Goal: Transaction & Acquisition: Register for event/course

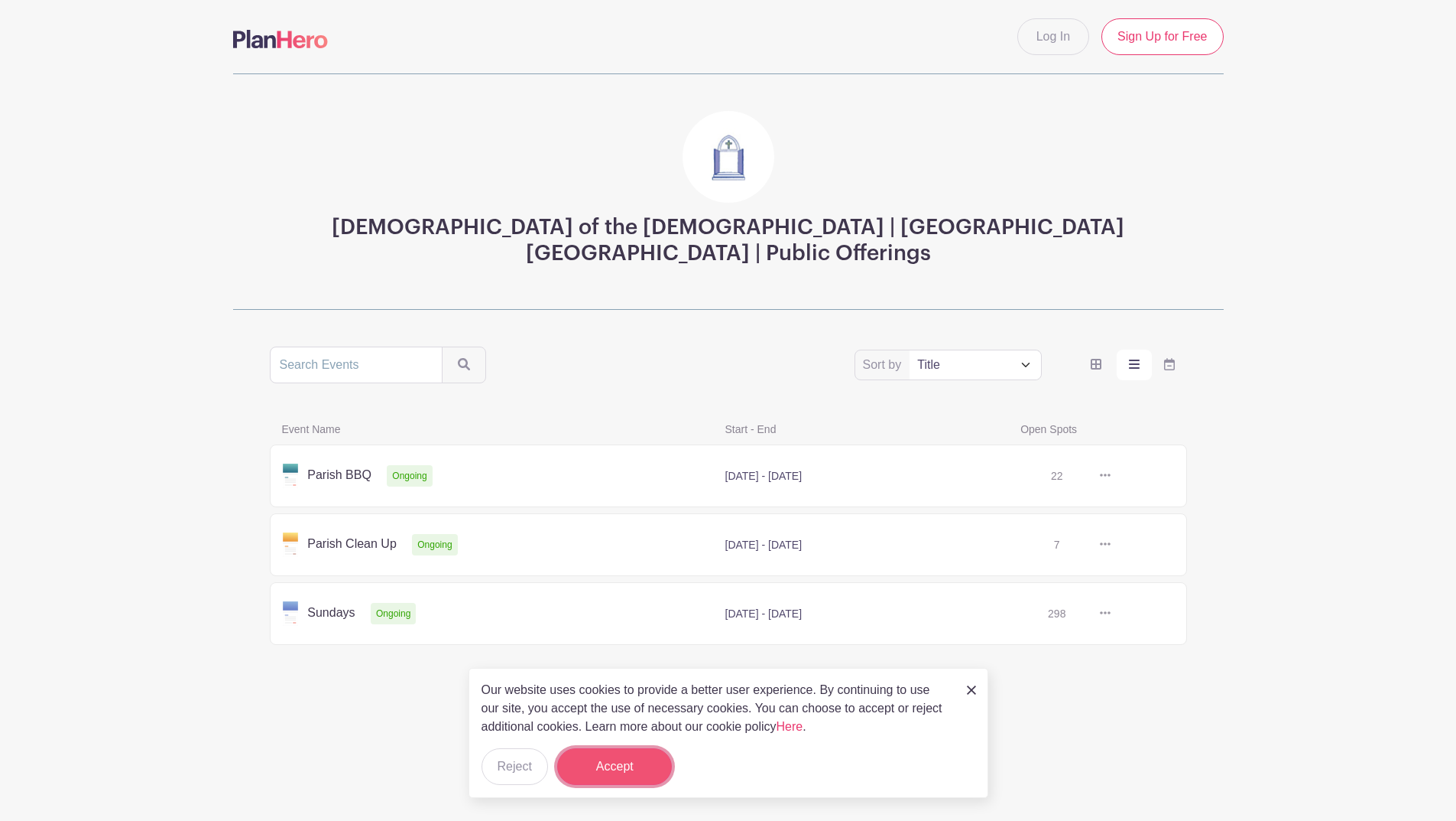
click at [646, 765] on button "Accept" at bounding box center [615, 766] width 115 height 37
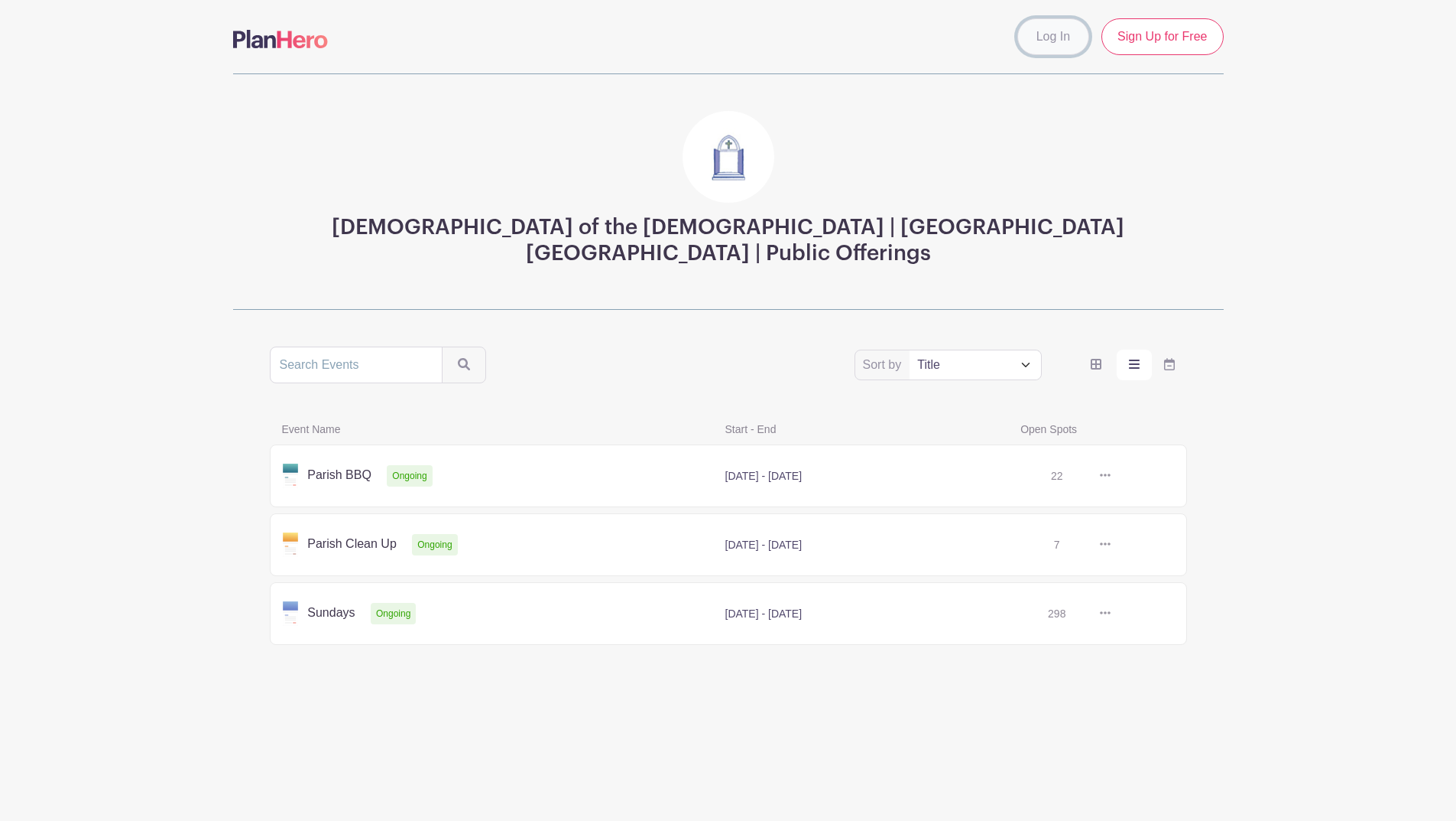
click at [1018, 55] on link "Log In" at bounding box center [1054, 37] width 72 height 37
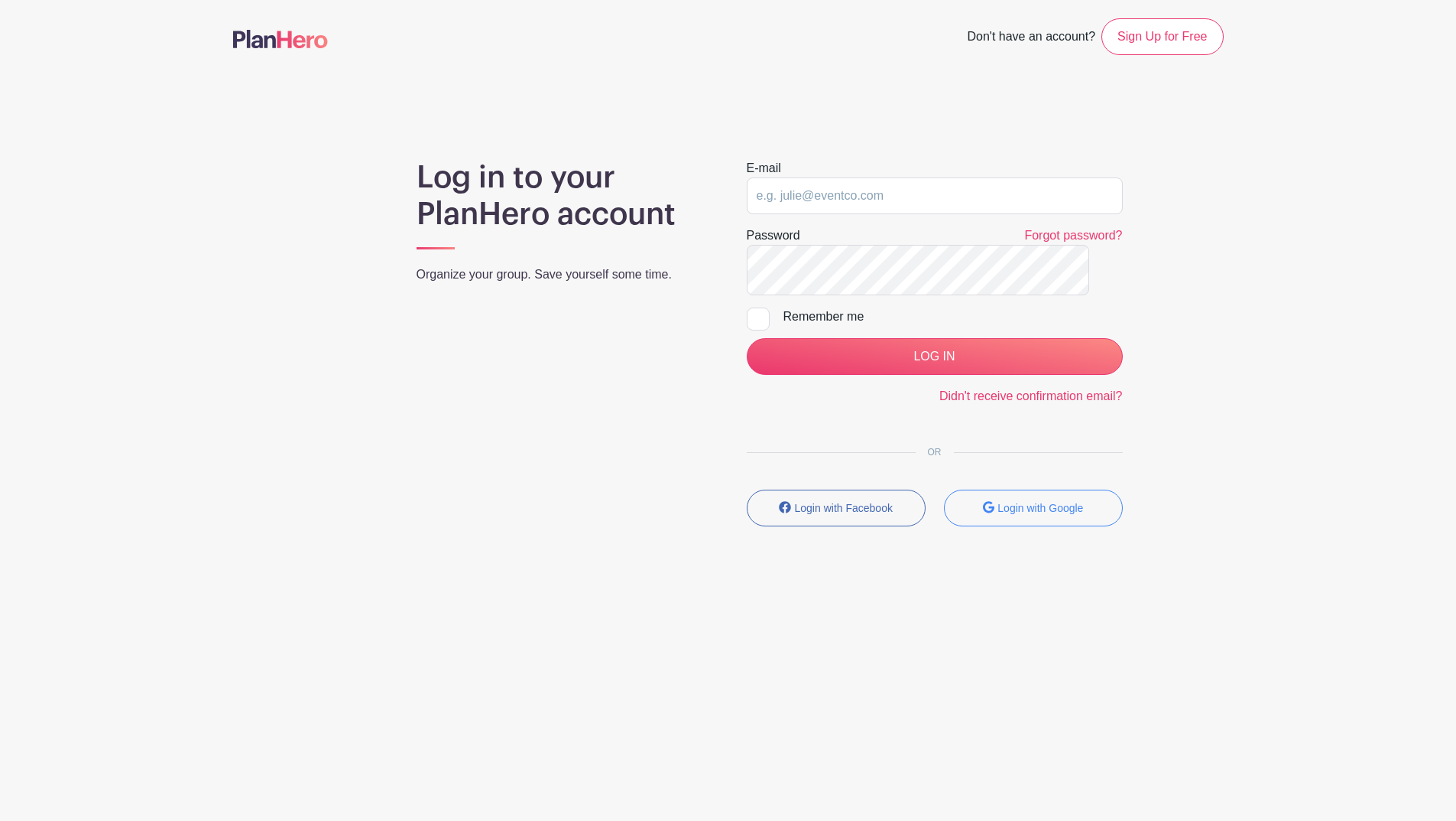
type input "psaghir@gairgair.com"
click at [829, 214] on input "psaghir@gairgair.com" at bounding box center [934, 196] width 376 height 37
click at [755, 489] on div "E-mail psaghir@gairgair.com Password Forgot password? Remember me LOG IN Didn't…" at bounding box center [934, 348] width 413 height 379
click at [765, 330] on div at bounding box center [758, 318] width 23 height 23
click at [757, 317] on input "Remember me" at bounding box center [751, 312] width 10 height 10
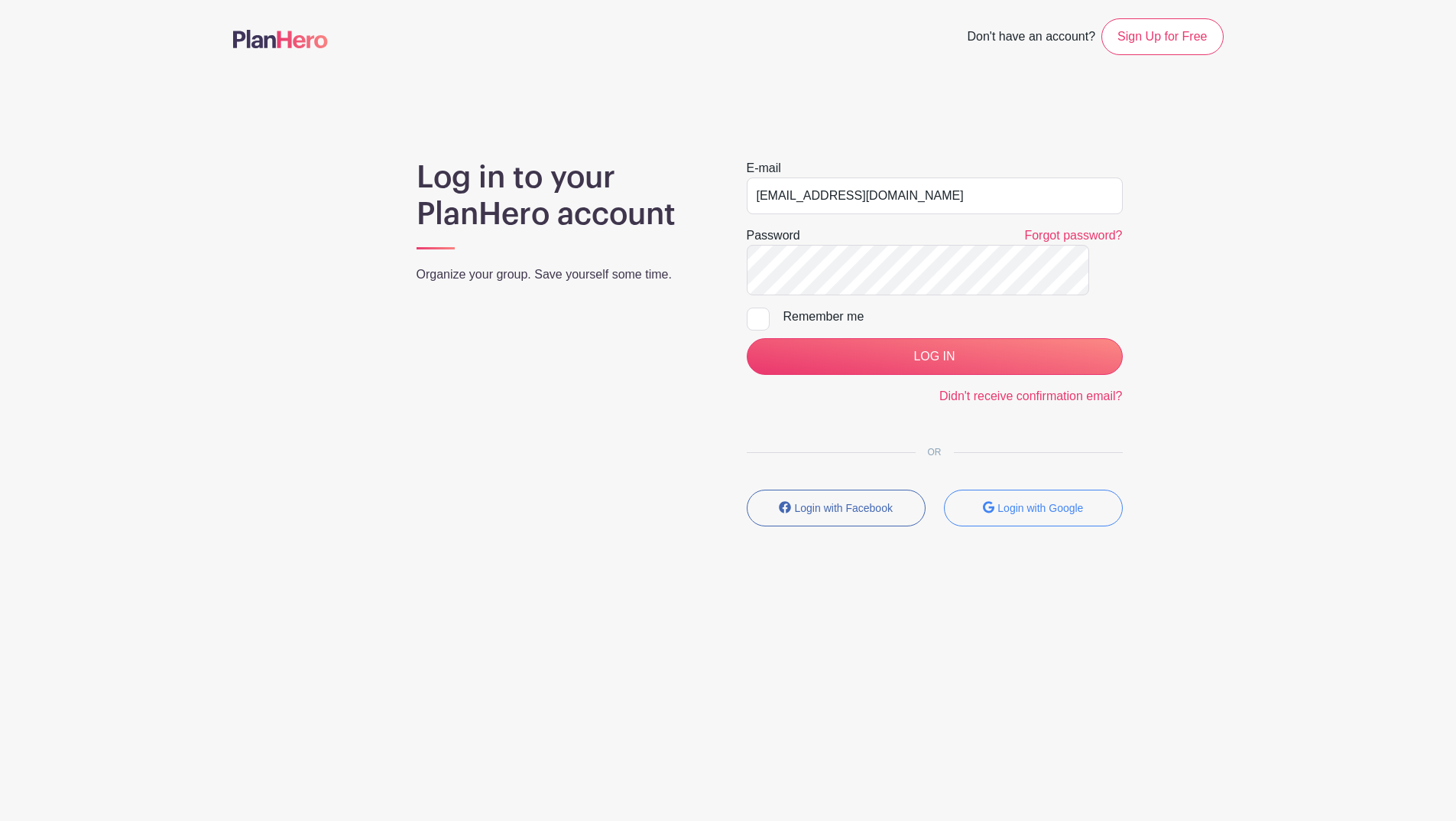
checkbox input "true"
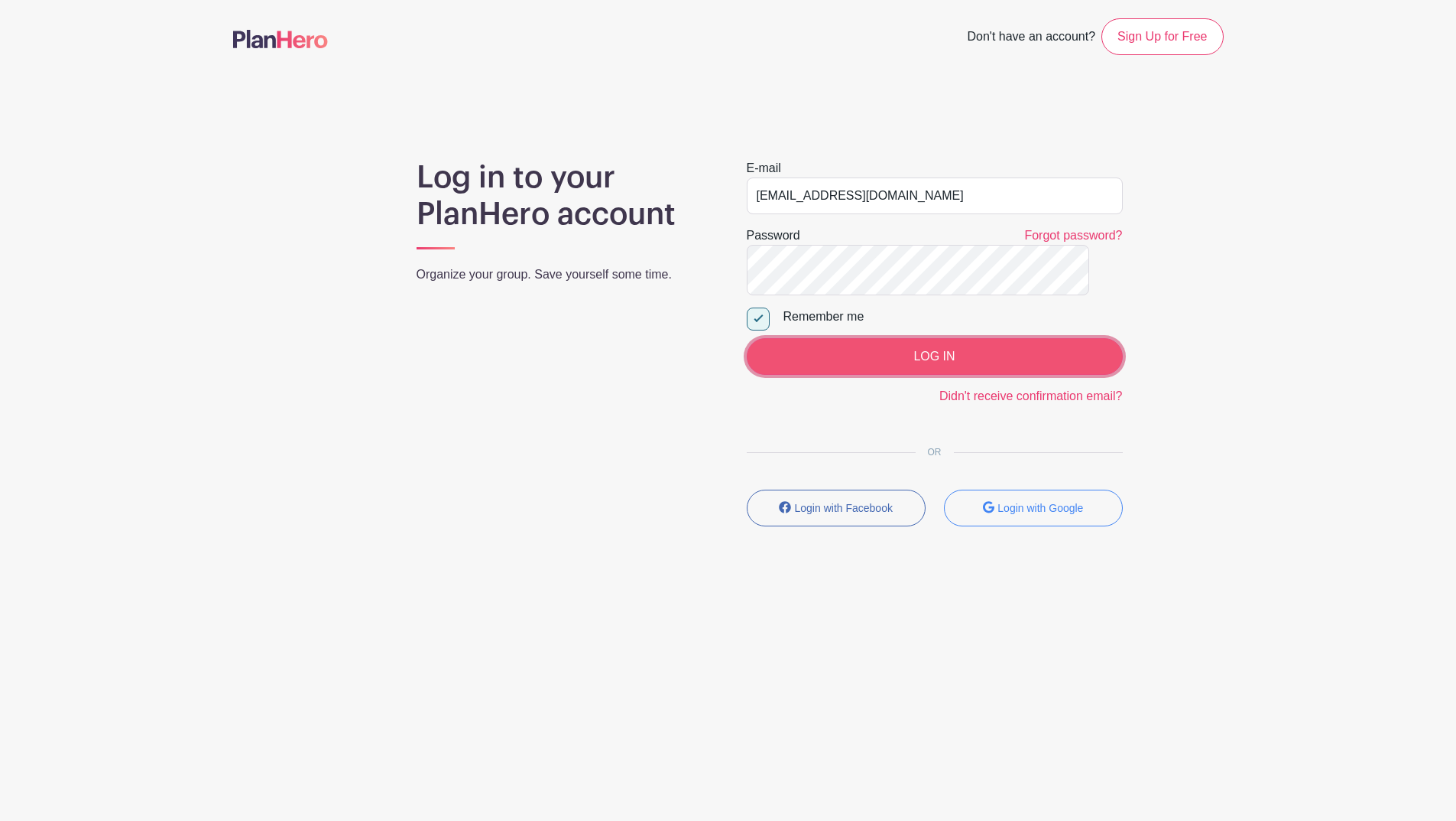
click at [950, 375] on input "LOG IN" at bounding box center [934, 356] width 376 height 37
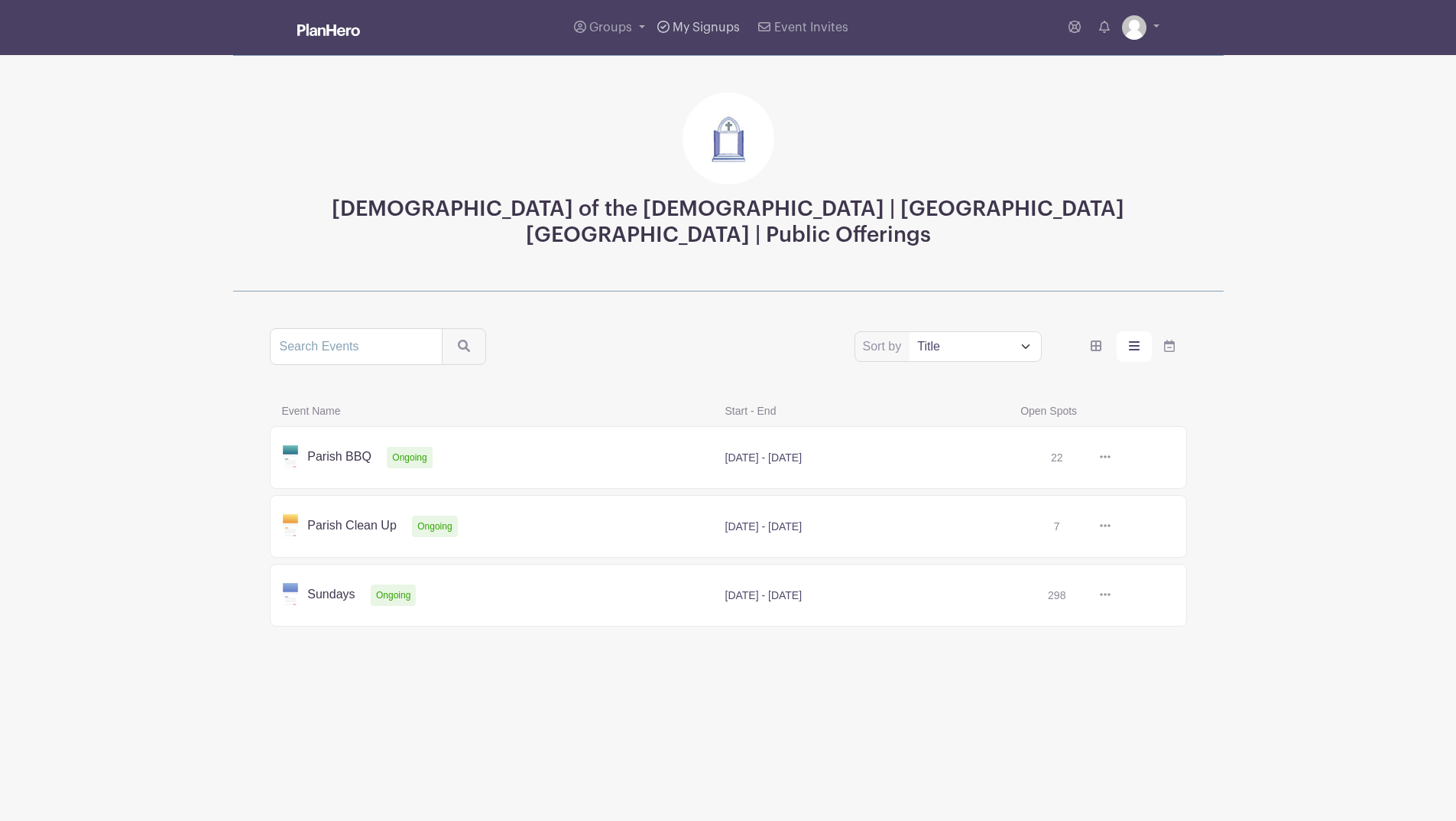
click at [673, 33] on span "My Signups" at bounding box center [706, 27] width 68 height 12
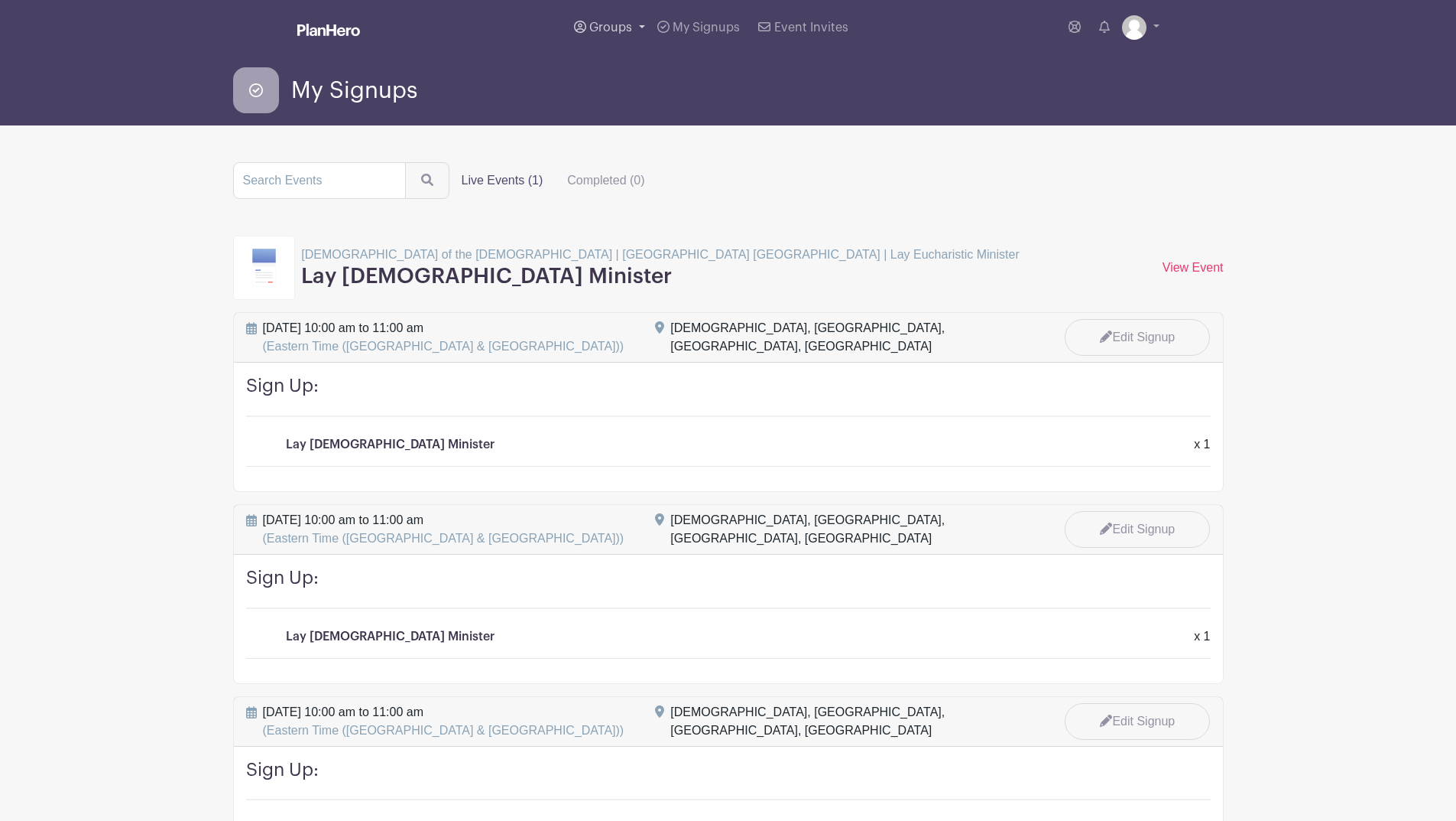
click at [568, 35] on link "Groups" at bounding box center [609, 27] width 83 height 55
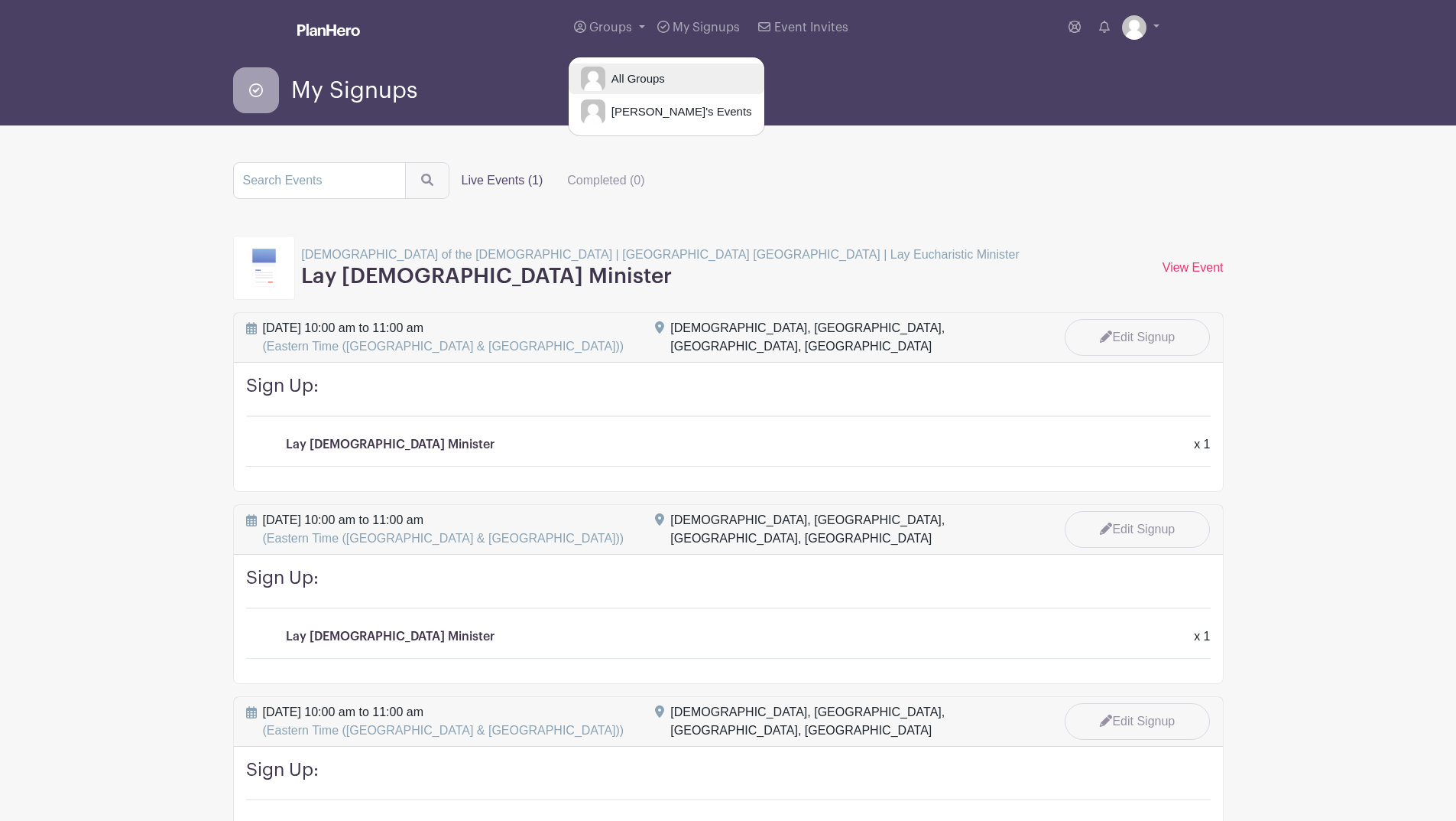
click at [605, 88] on span "All Groups" at bounding box center [635, 79] width 60 height 18
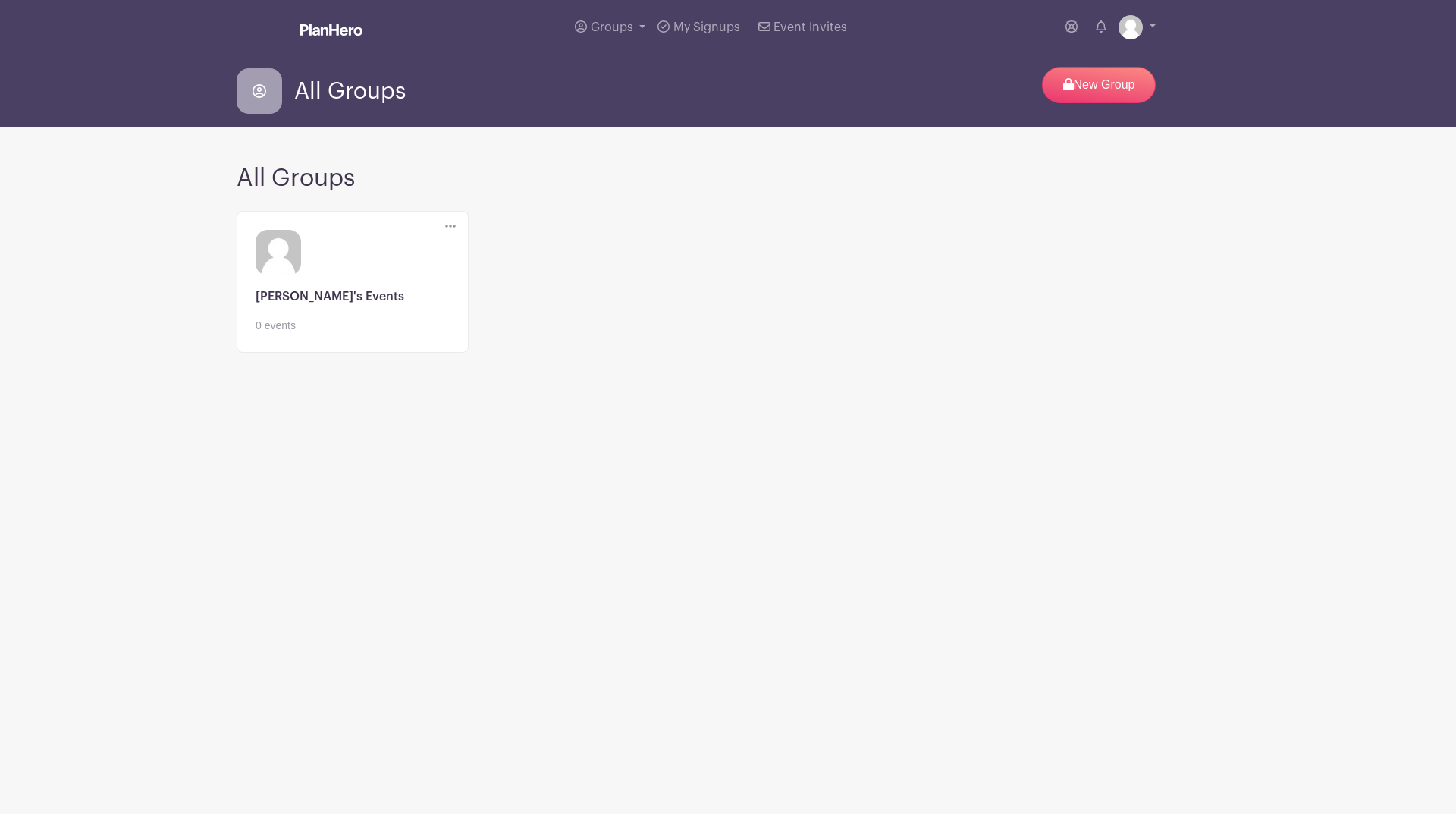
click at [360, 334] on link at bounding box center [353, 334] width 194 height 0
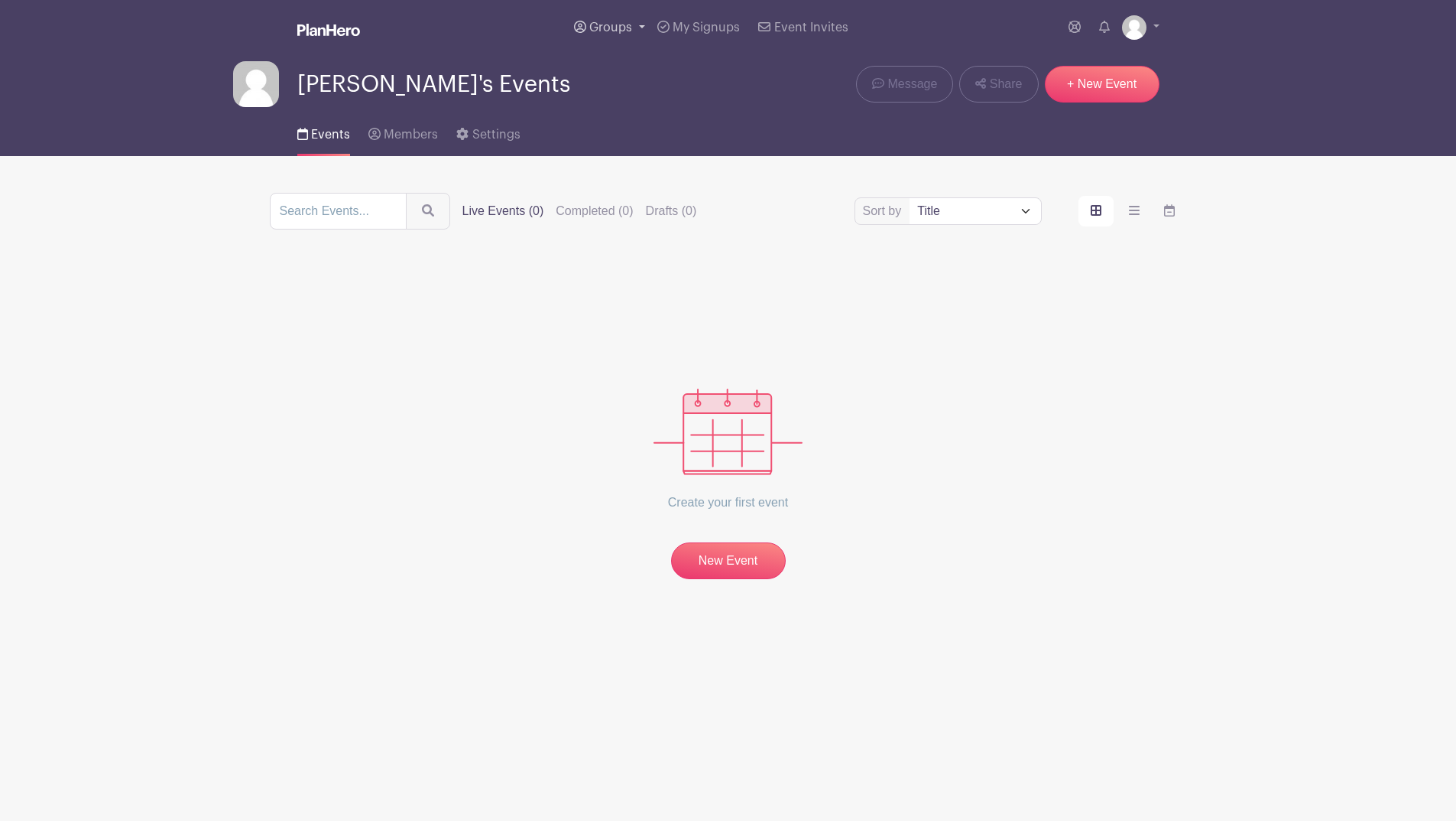
click at [568, 32] on link "Groups" at bounding box center [609, 27] width 83 height 55
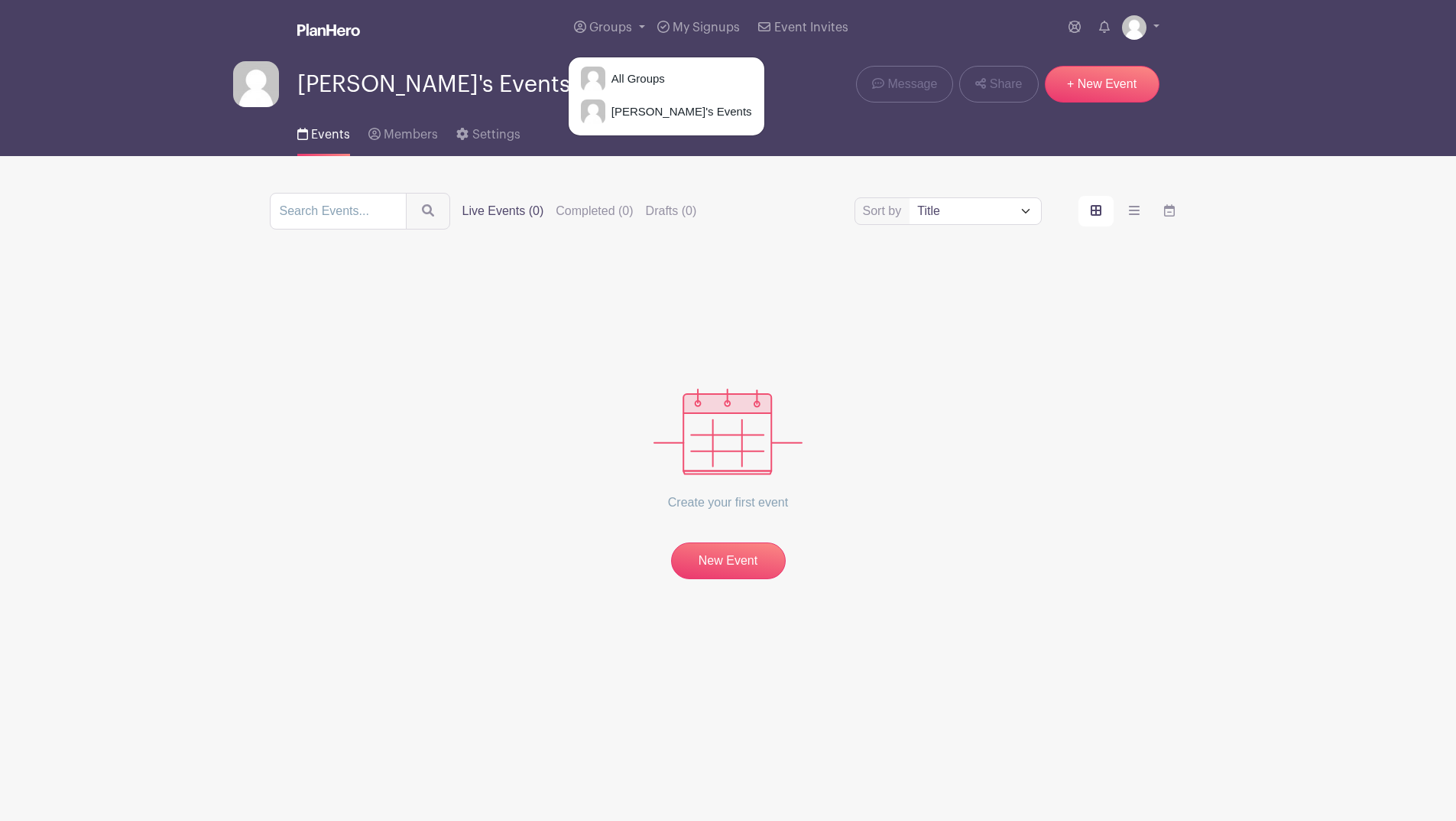
click at [363, 97] on span "[PERSON_NAME]'s Events" at bounding box center [433, 84] width 273 height 25
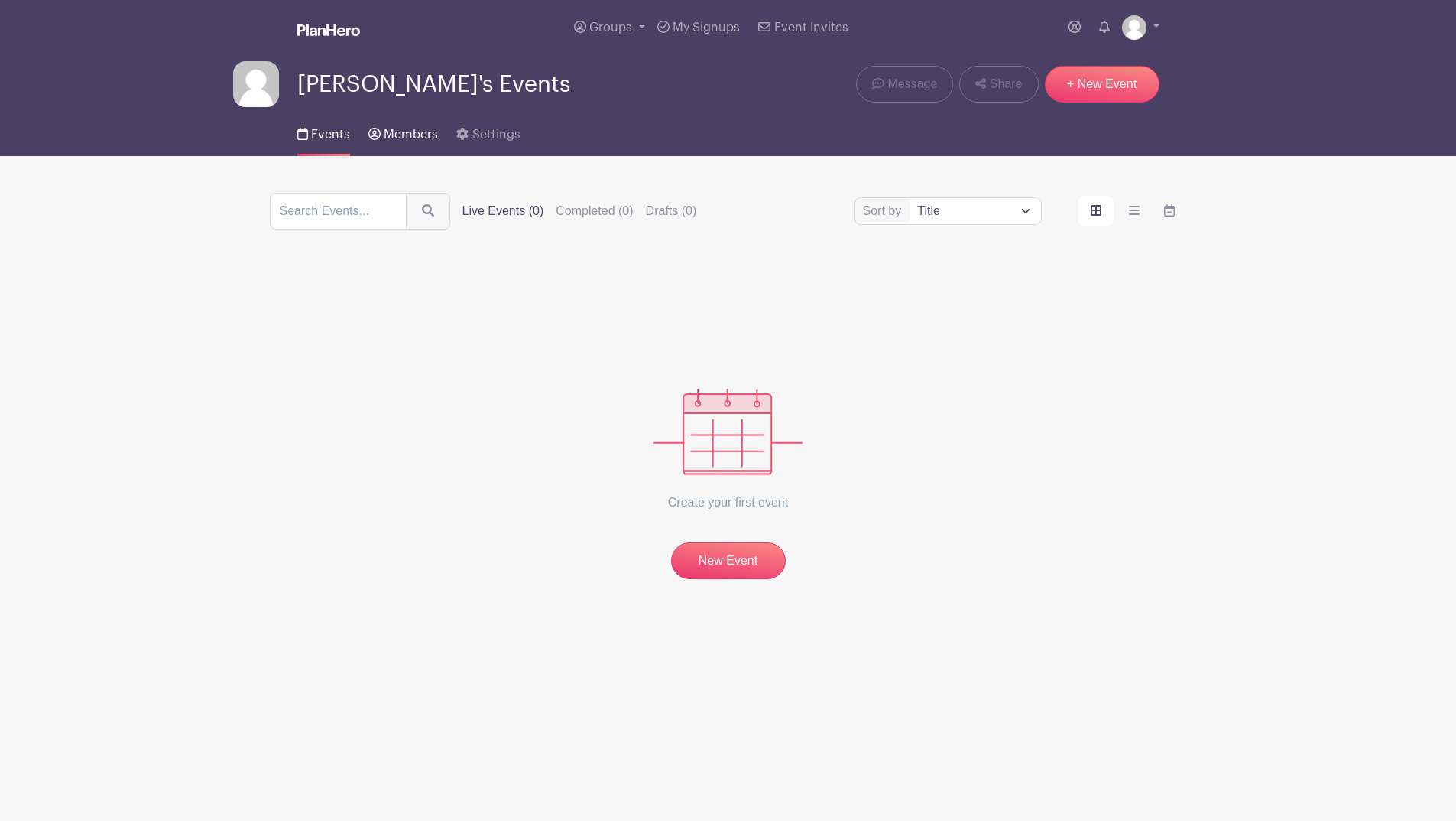
click at [438, 156] on link "Members" at bounding box center [402, 132] width 69 height 49
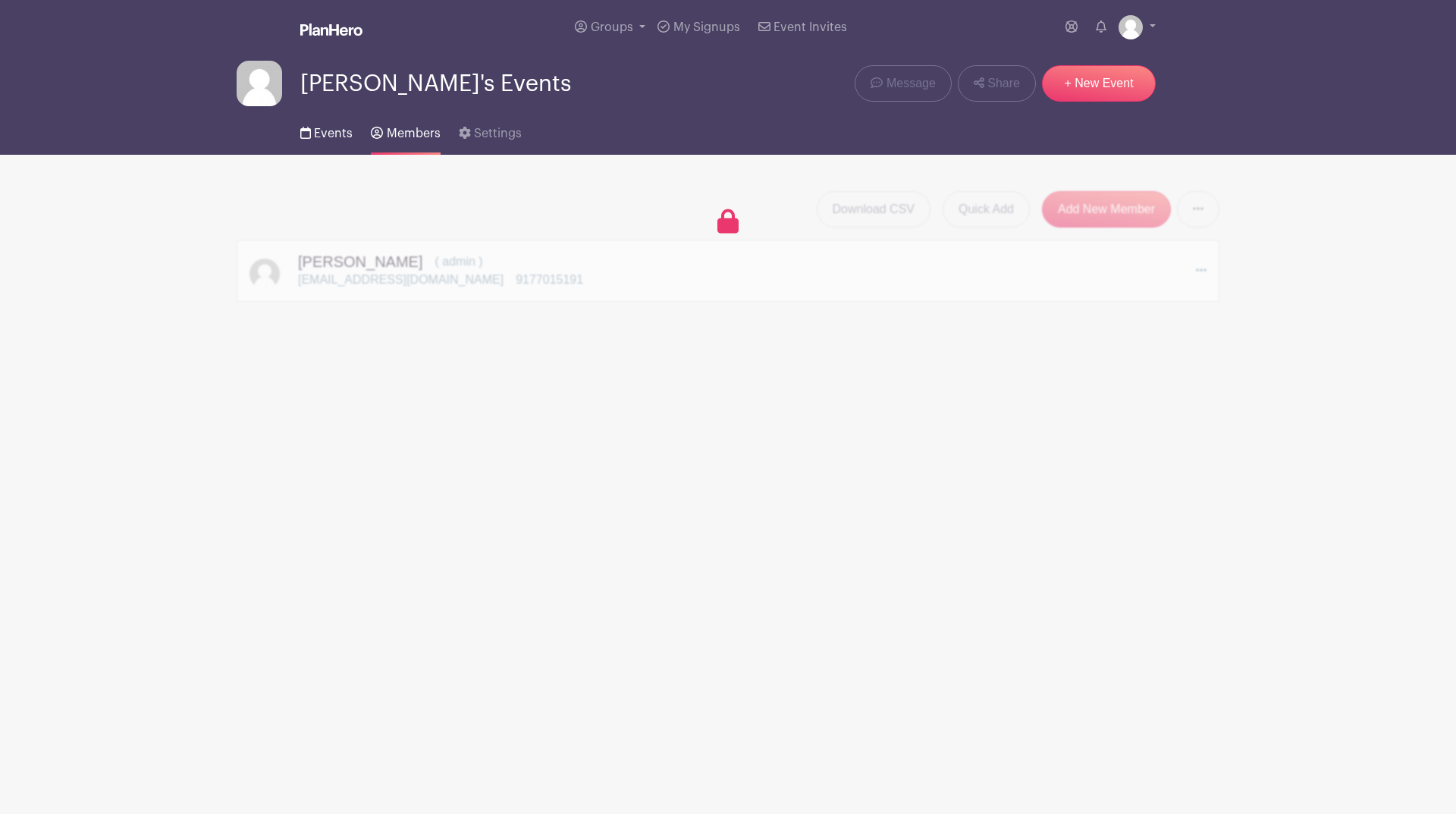
click at [344, 155] on link "Events" at bounding box center [327, 131] width 52 height 49
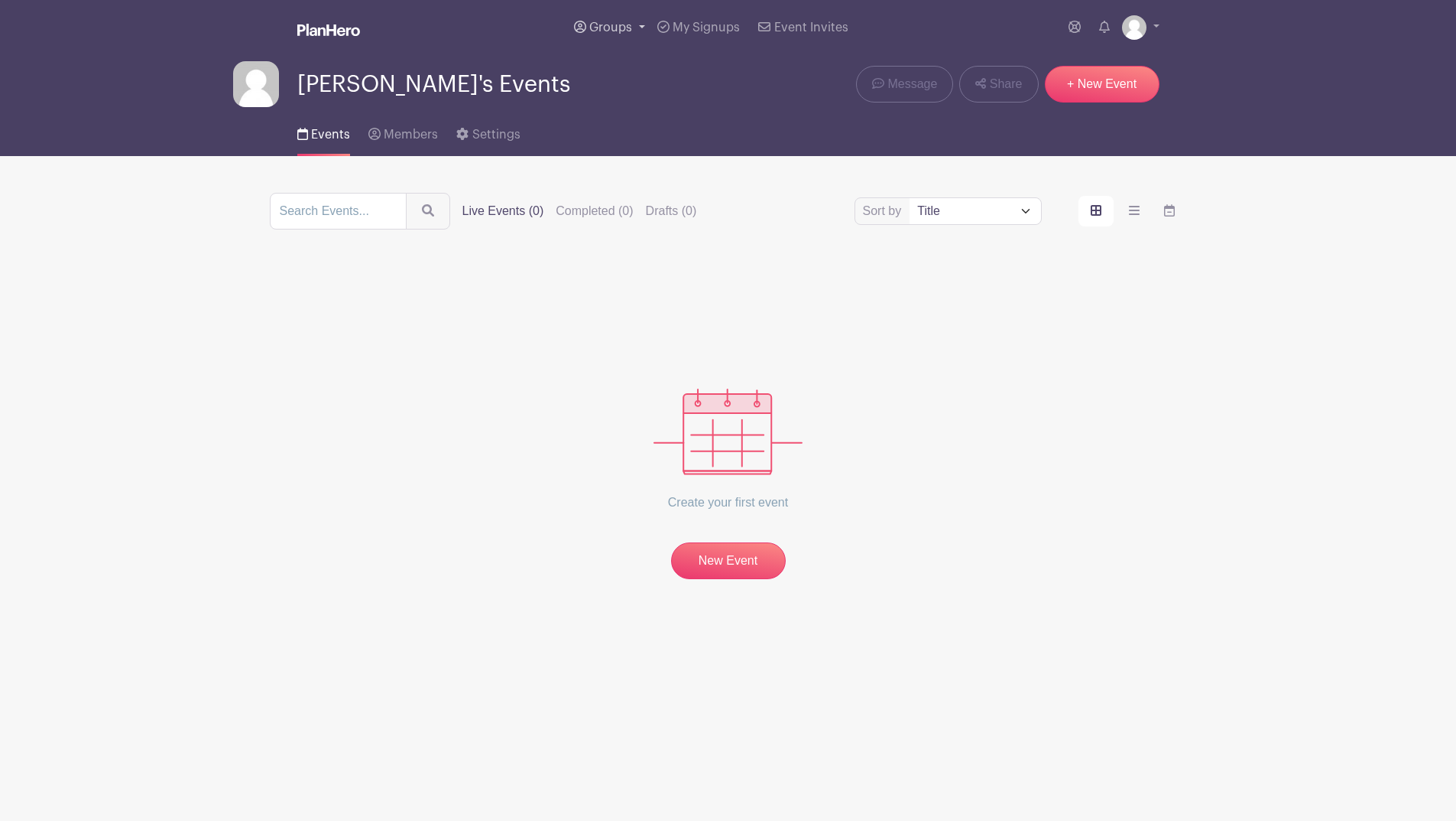
click at [568, 33] on link "Groups" at bounding box center [609, 27] width 83 height 55
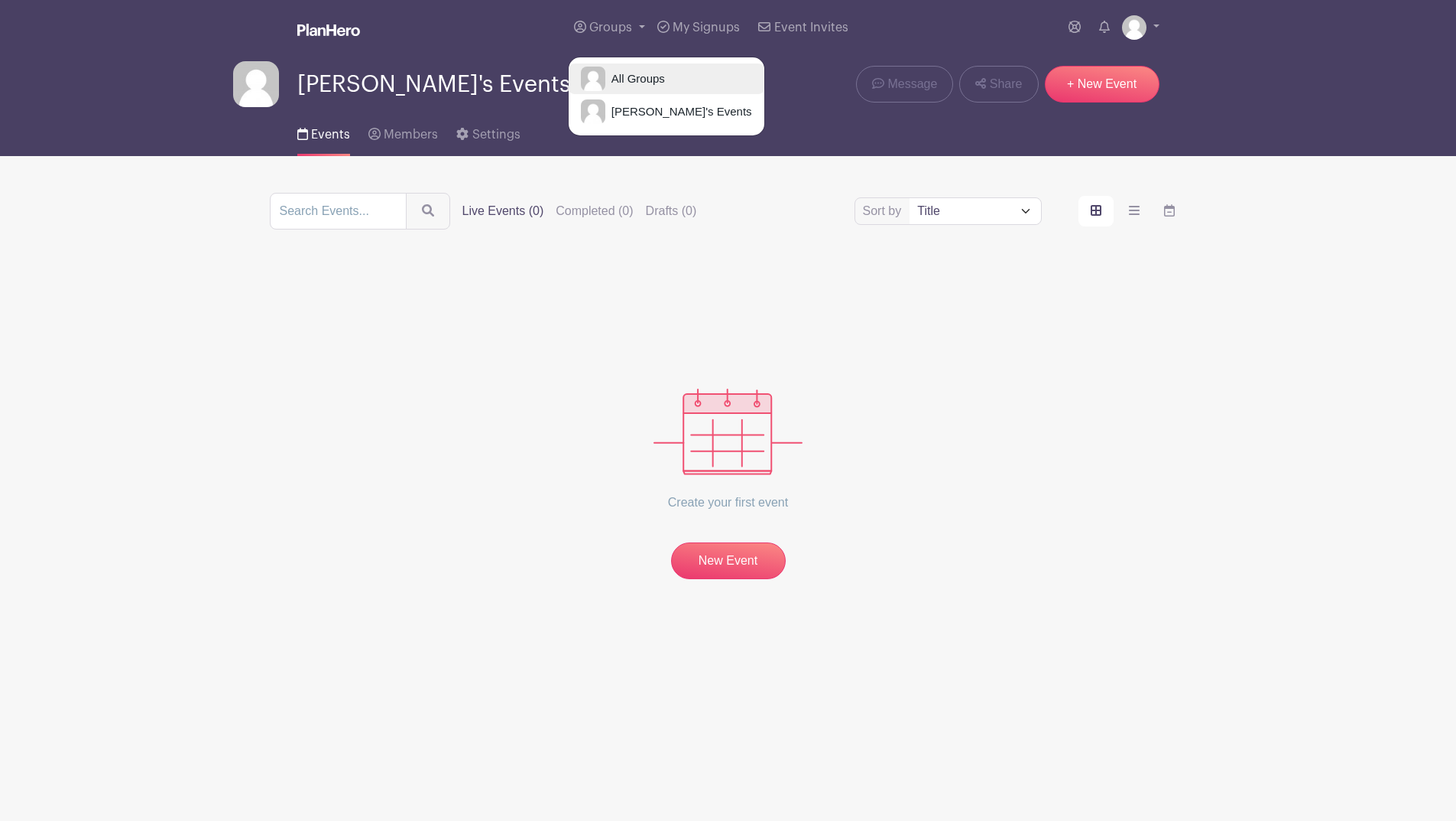
click at [581, 91] on img at bounding box center [593, 79] width 25 height 25
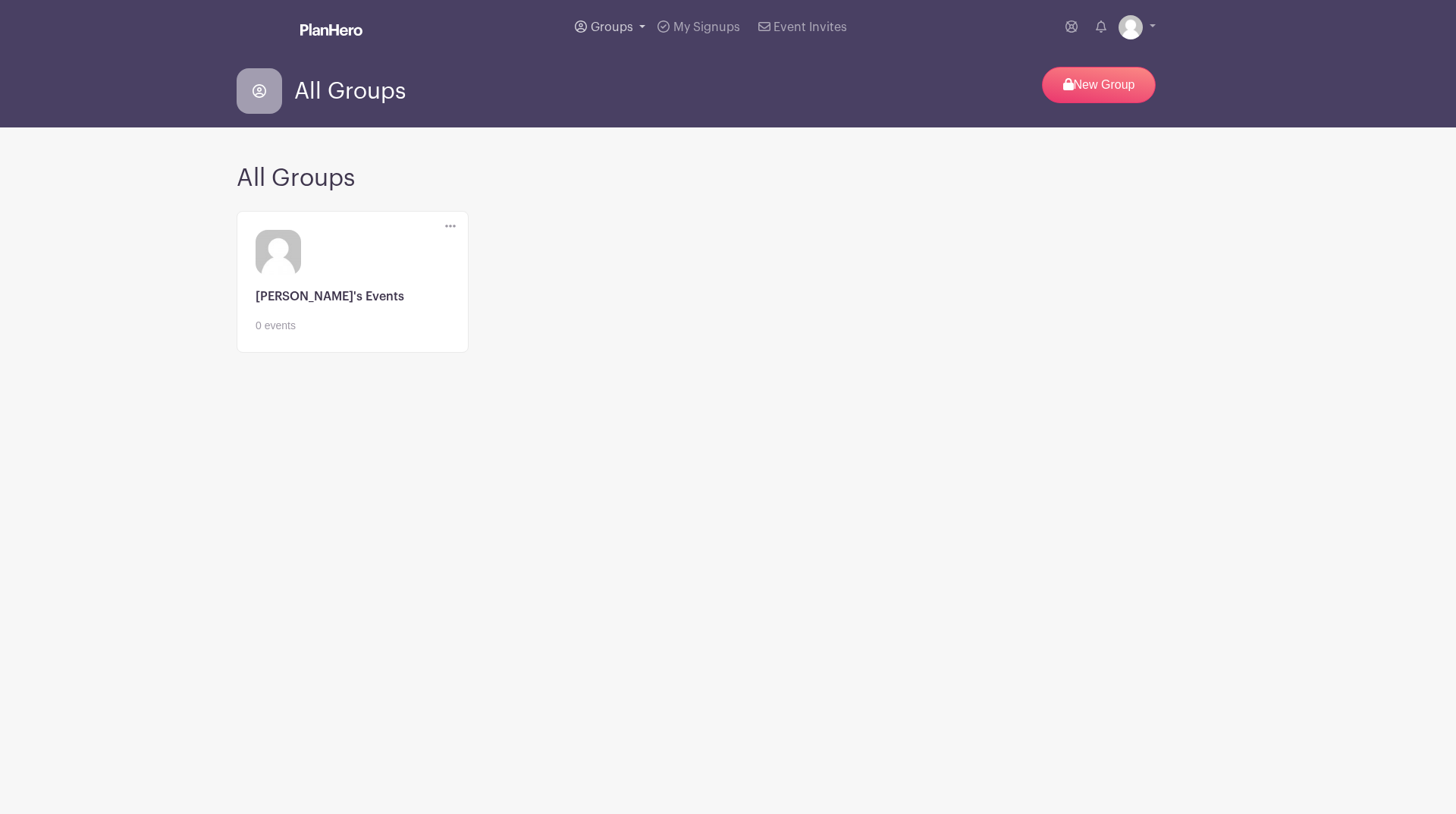
click at [569, 30] on link "Groups" at bounding box center [610, 27] width 83 height 54
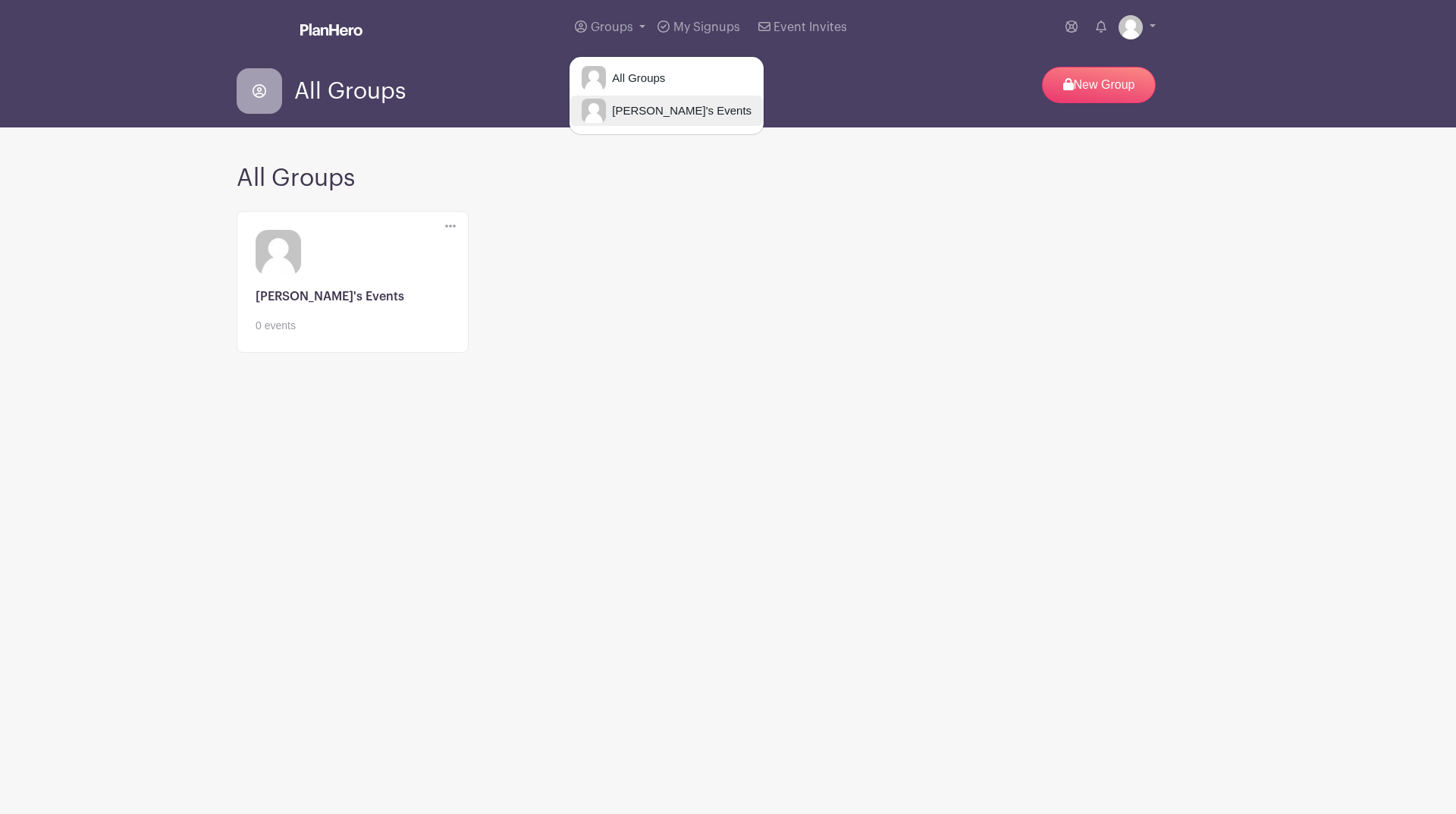
click at [606, 120] on span "[PERSON_NAME]'s Events" at bounding box center [678, 111] width 146 height 17
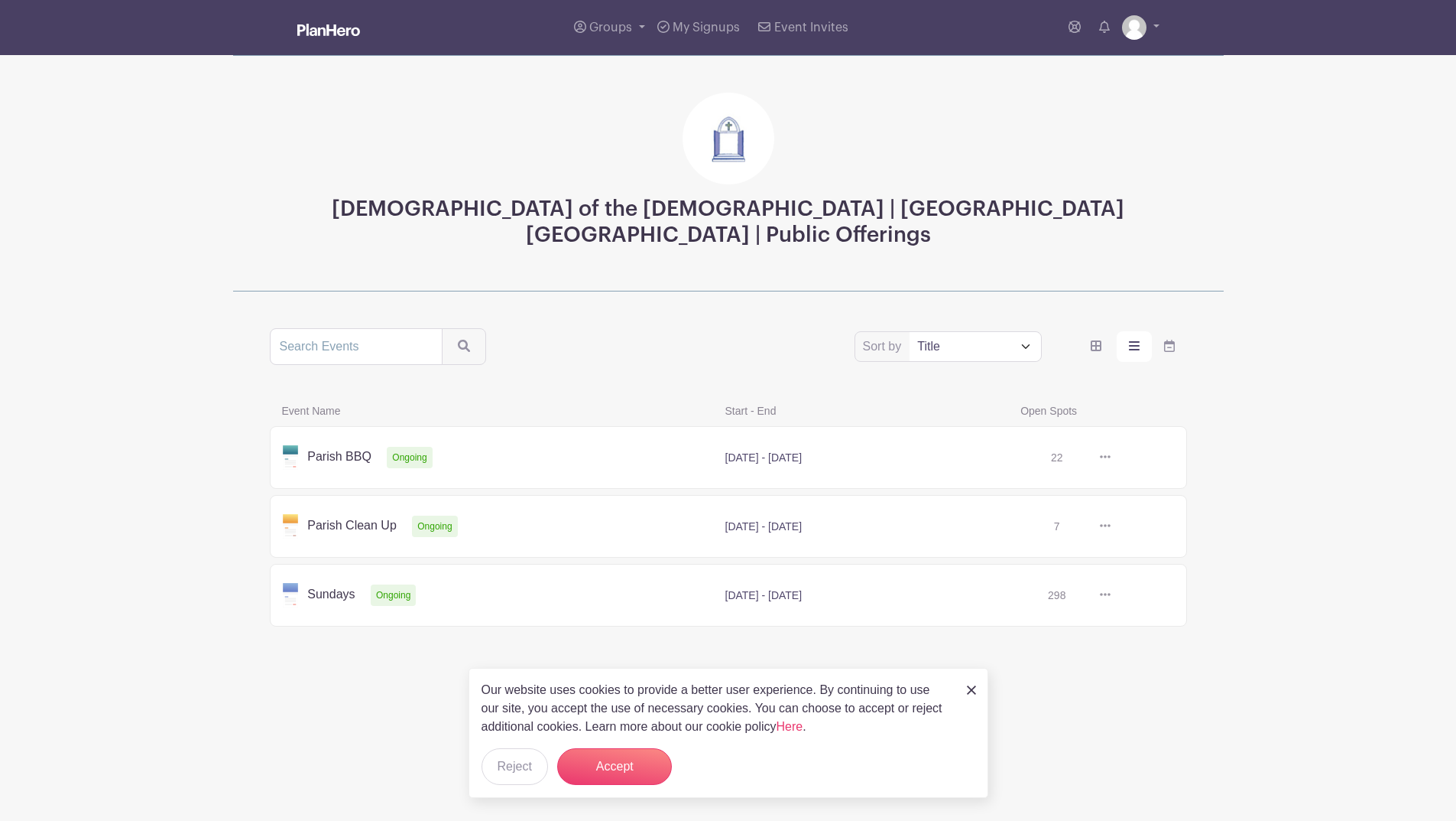
scroll to position [303, 0]
click at [666, 748] on button "Accept" at bounding box center [615, 766] width 115 height 37
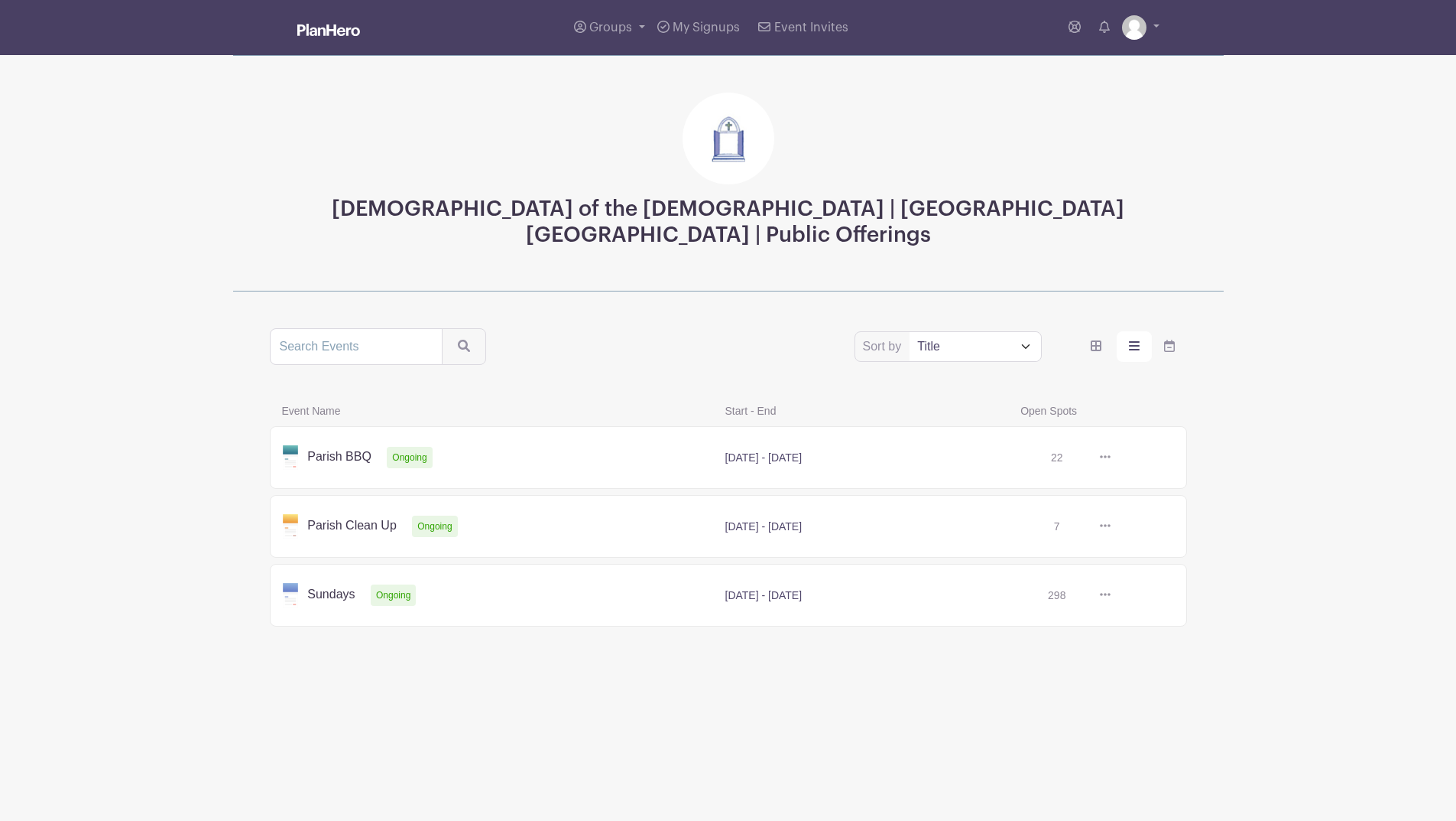
click at [1325, 504] on main "Groups All Groups [PERSON_NAME]'s Events My Signups Event Invites My account Lo…" at bounding box center [728, 364] width 1456 height 728
click at [1111, 595] on link at bounding box center [1111, 595] width 0 height 0
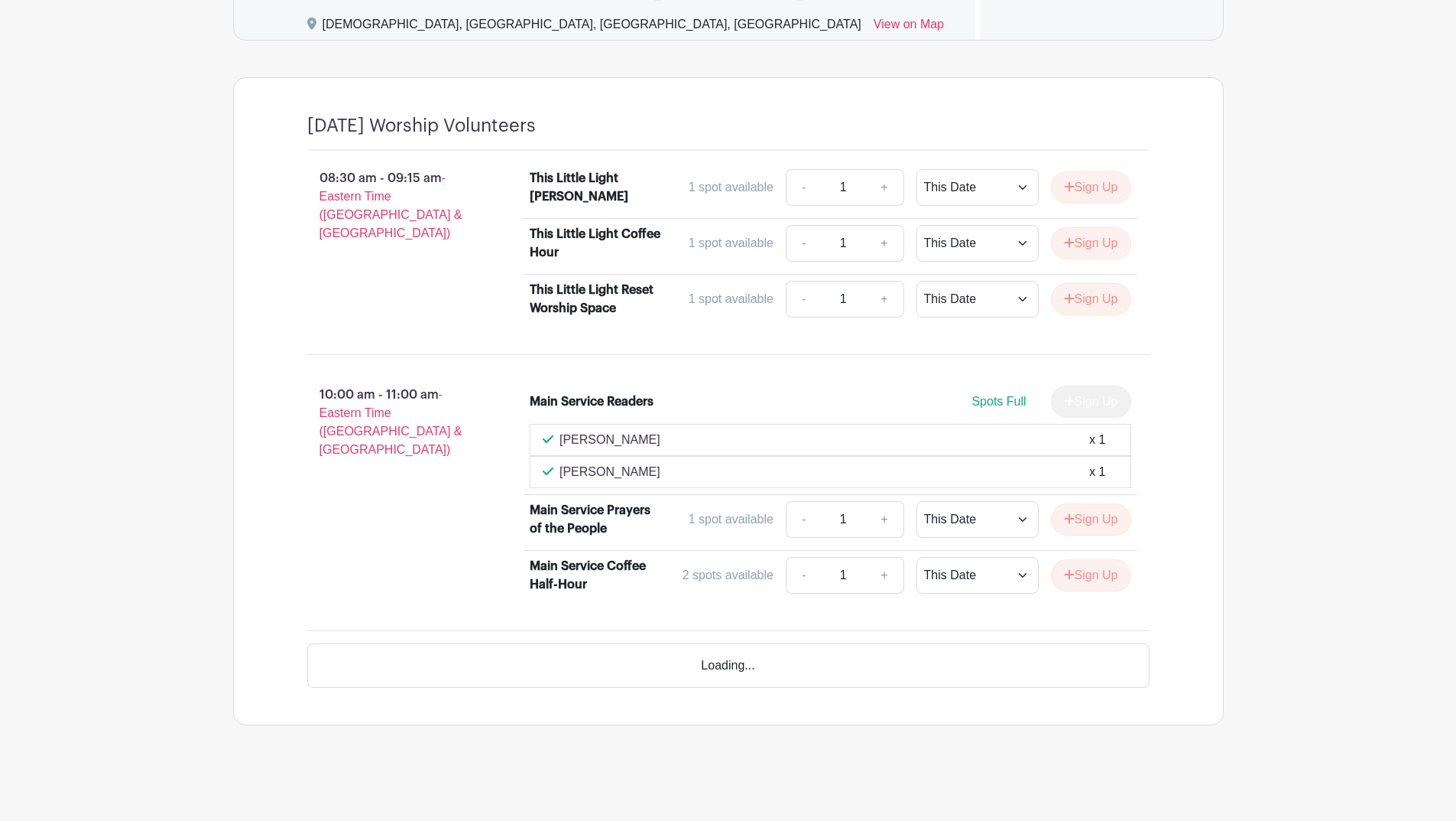
scroll to position [1147, 0]
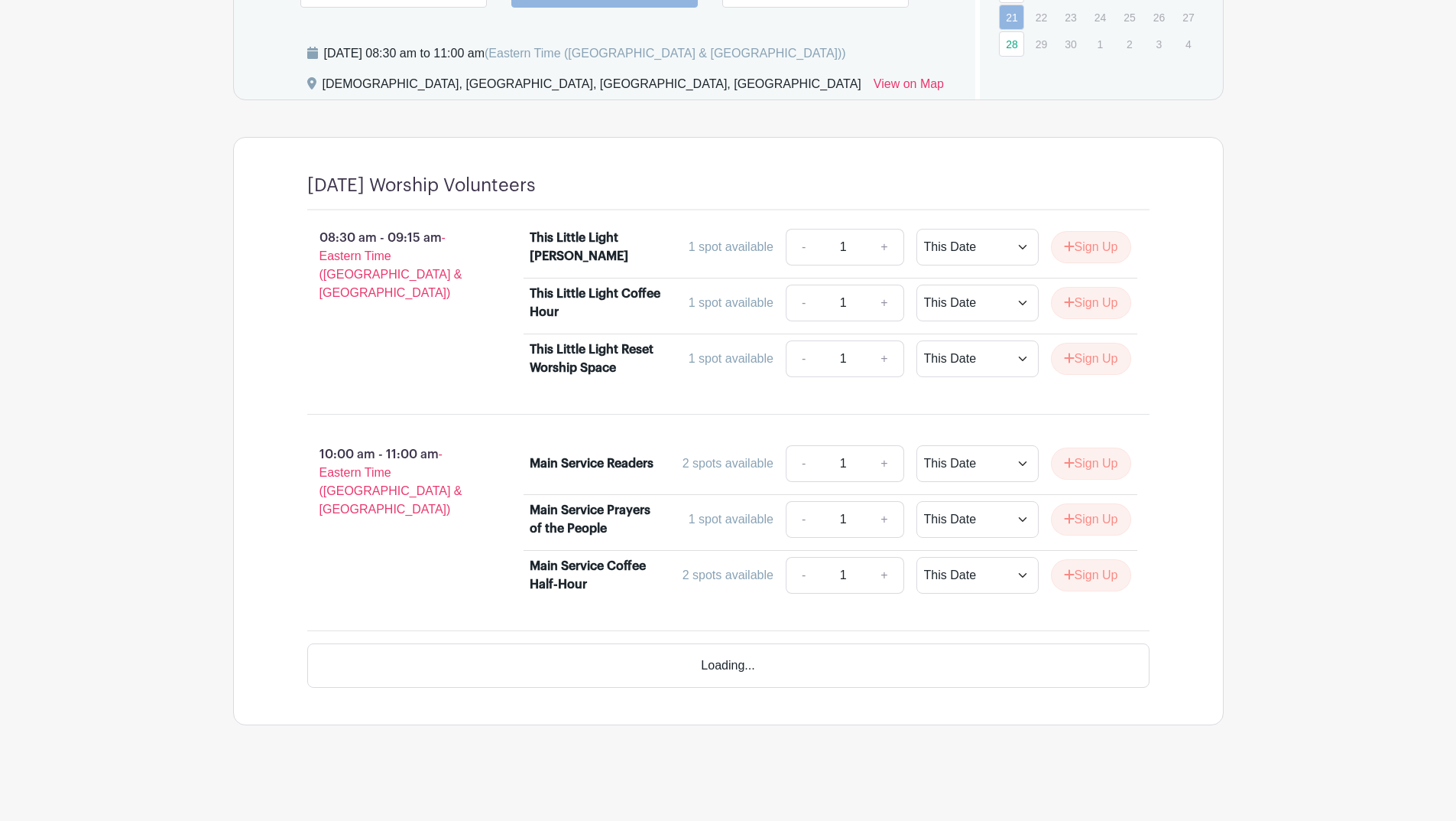
scroll to position [2166, 0]
click at [1051, 480] on button "Sign Up" at bounding box center [1091, 463] width 80 height 32
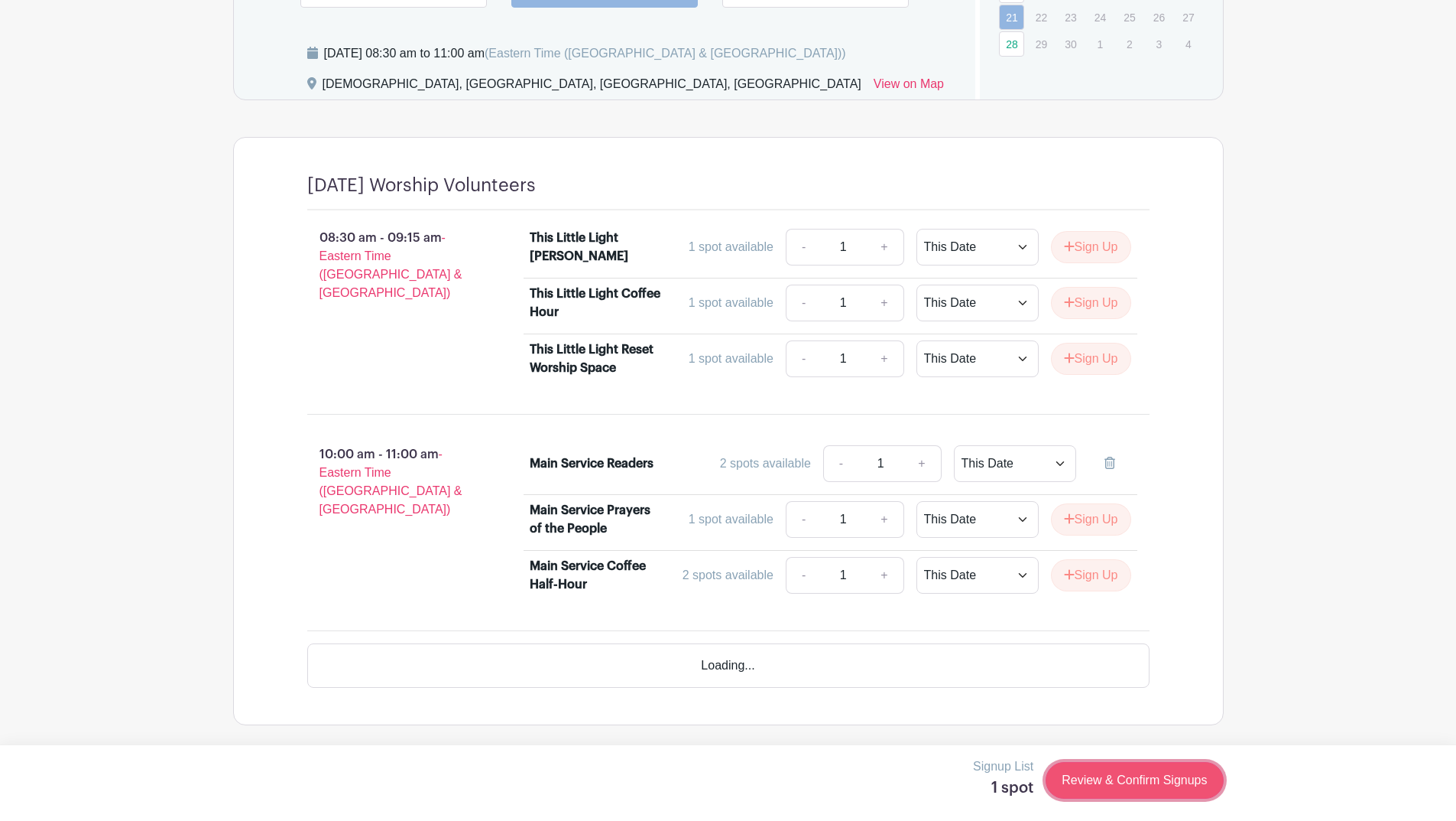
click at [1058, 793] on link "Review & Confirm Signups" at bounding box center [1134, 780] width 177 height 37
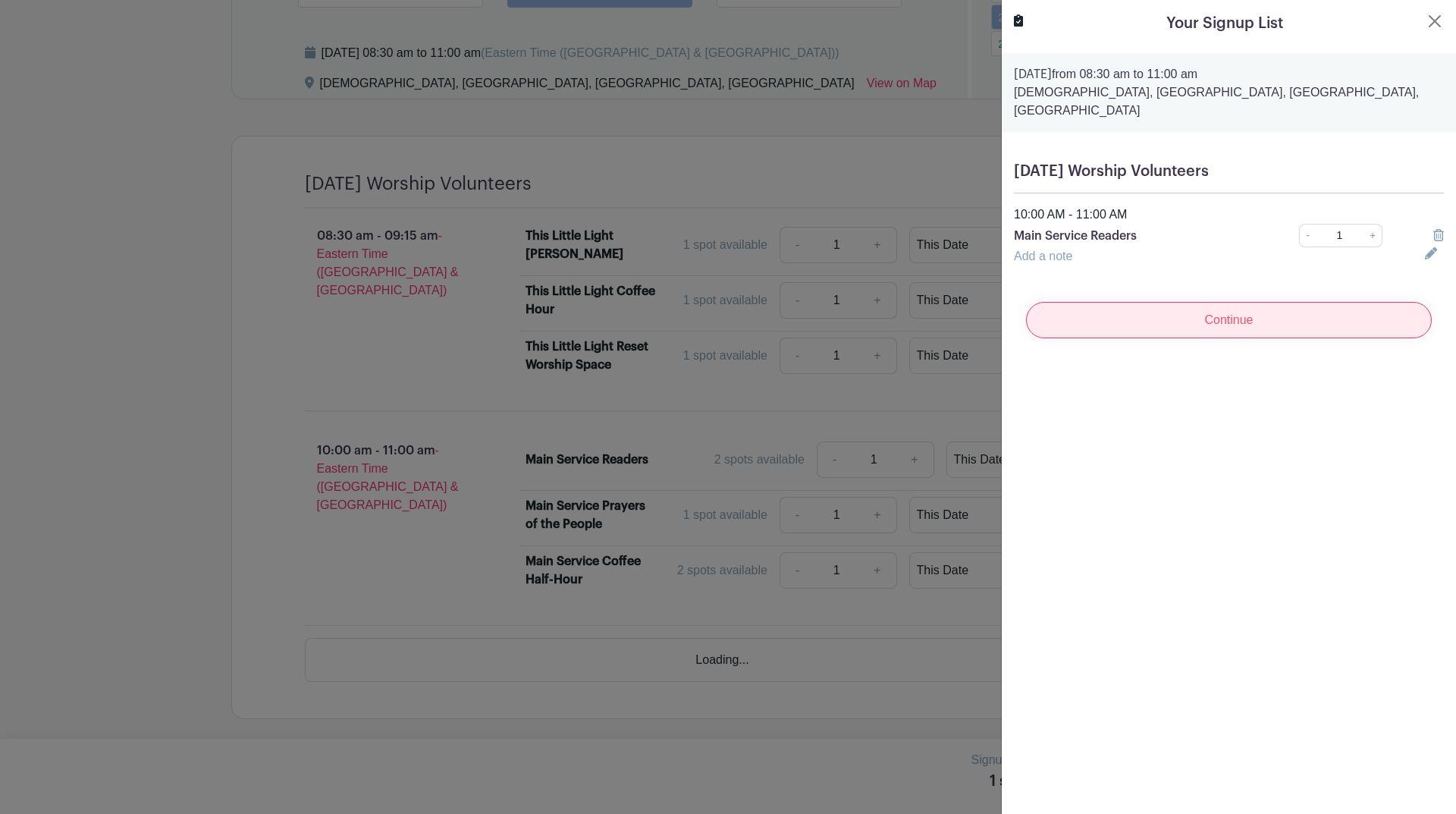
click at [1211, 338] on input "Continue" at bounding box center [1229, 320] width 405 height 36
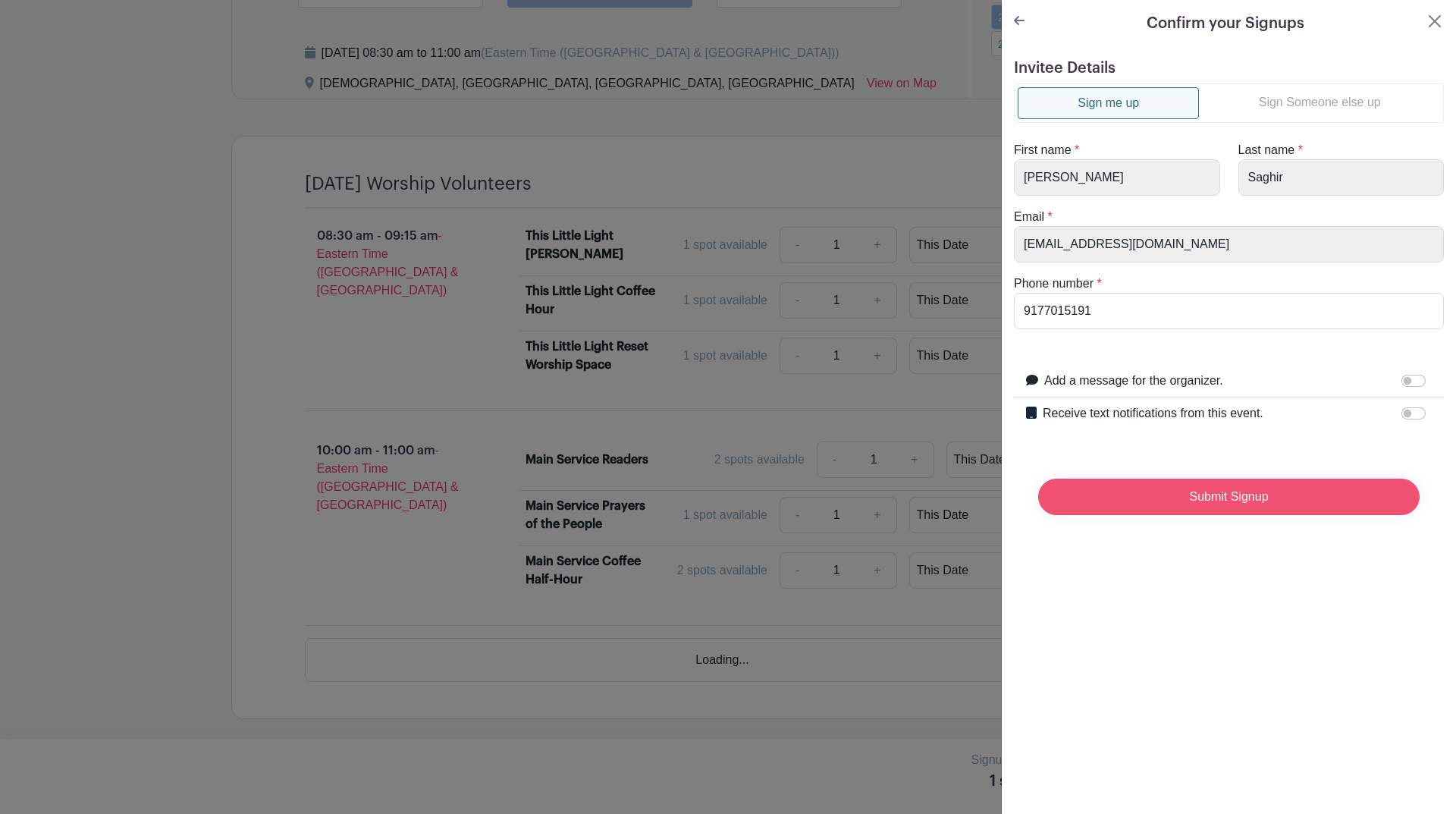
click at [1214, 515] on input "Submit Signup" at bounding box center [1229, 497] width 382 height 36
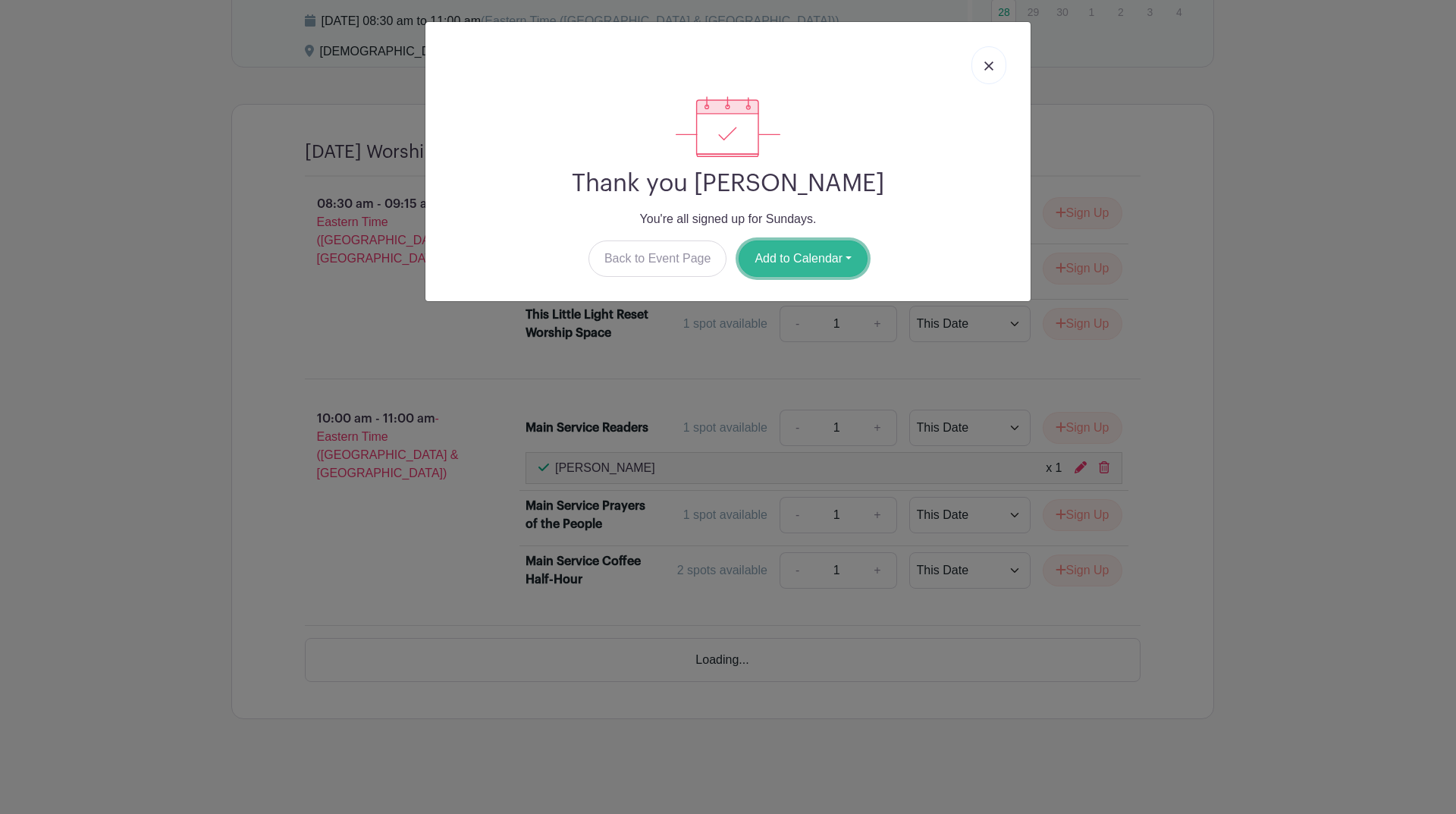
click at [827, 277] on button "Add to Calendar" at bounding box center [802, 259] width 129 height 36
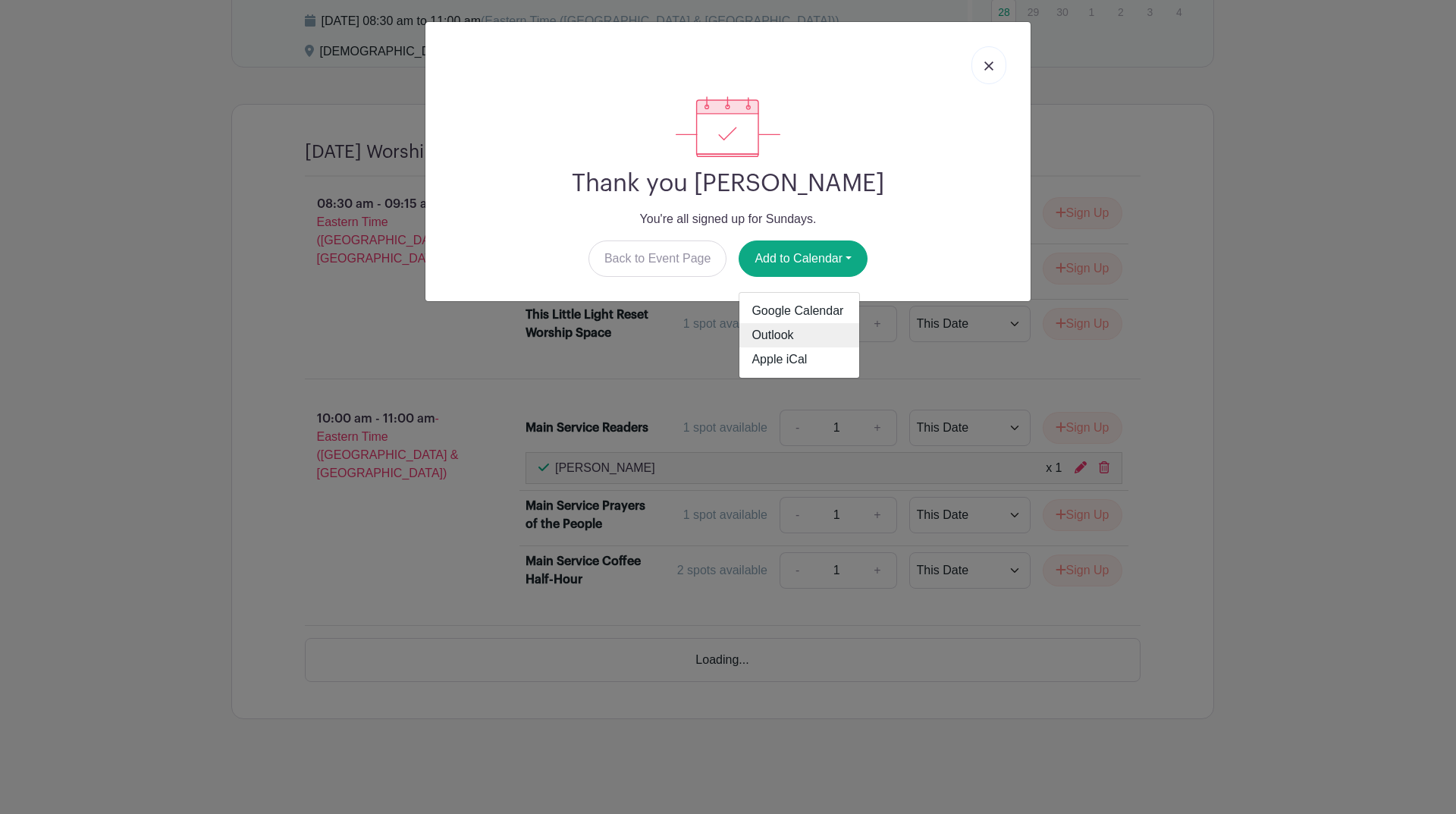
click at [812, 347] on link "Outlook" at bounding box center [799, 335] width 120 height 24
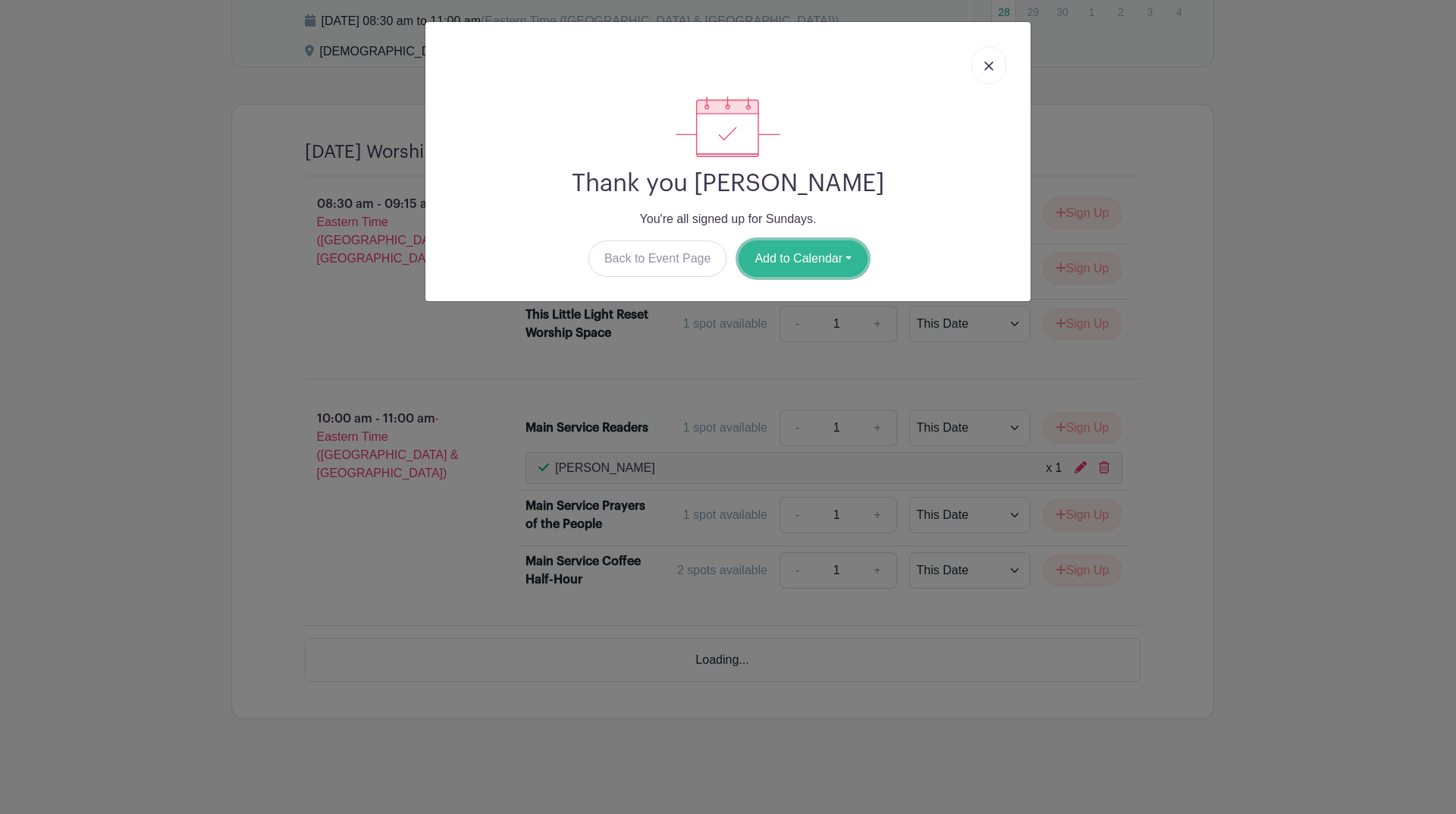
click at [790, 277] on button "Add to Calendar" at bounding box center [802, 259] width 129 height 36
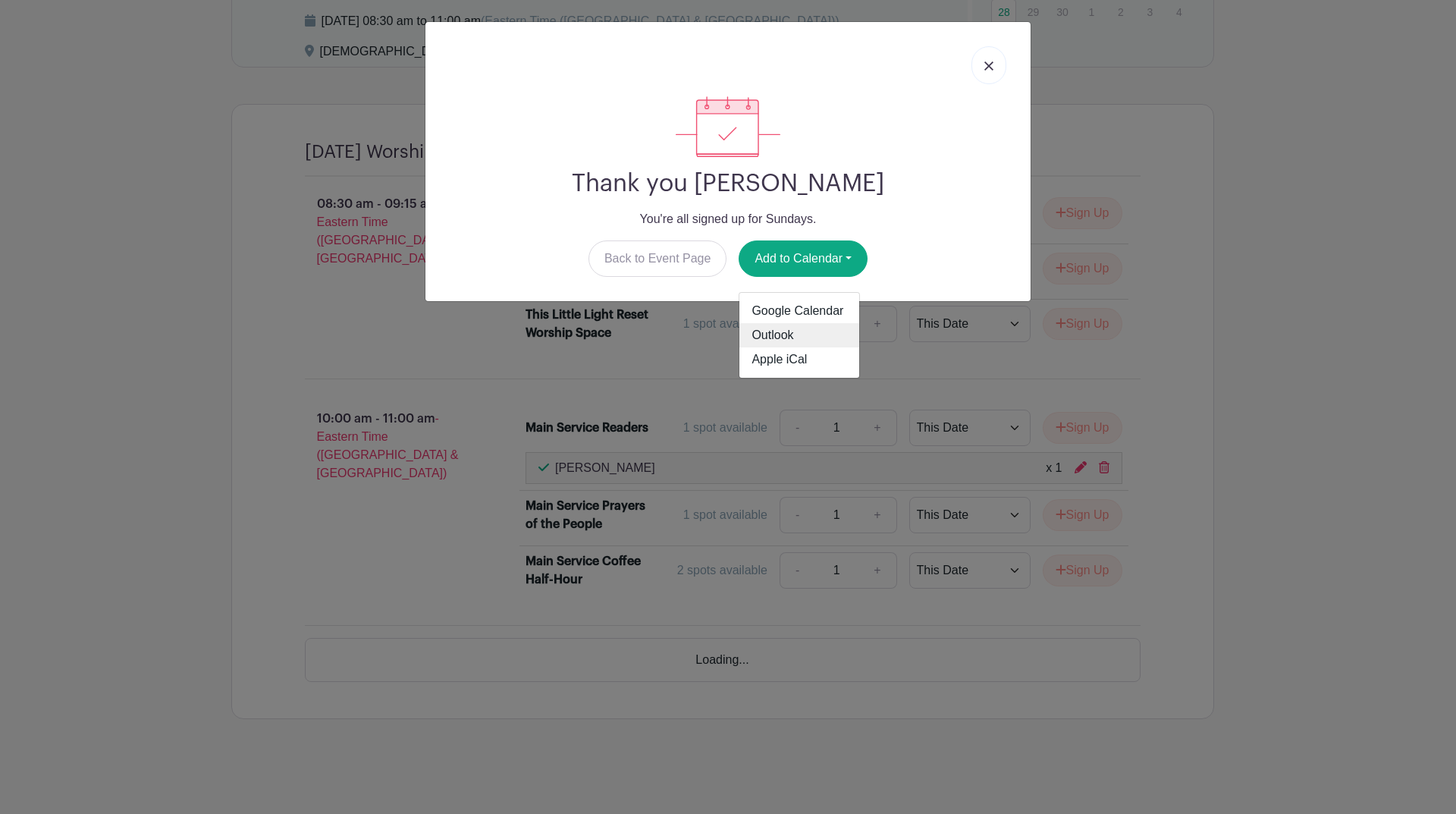
click at [855, 347] on link "Outlook" at bounding box center [799, 335] width 120 height 24
click at [971, 84] on link at bounding box center [988, 65] width 35 height 38
